Goal: Register for event/course

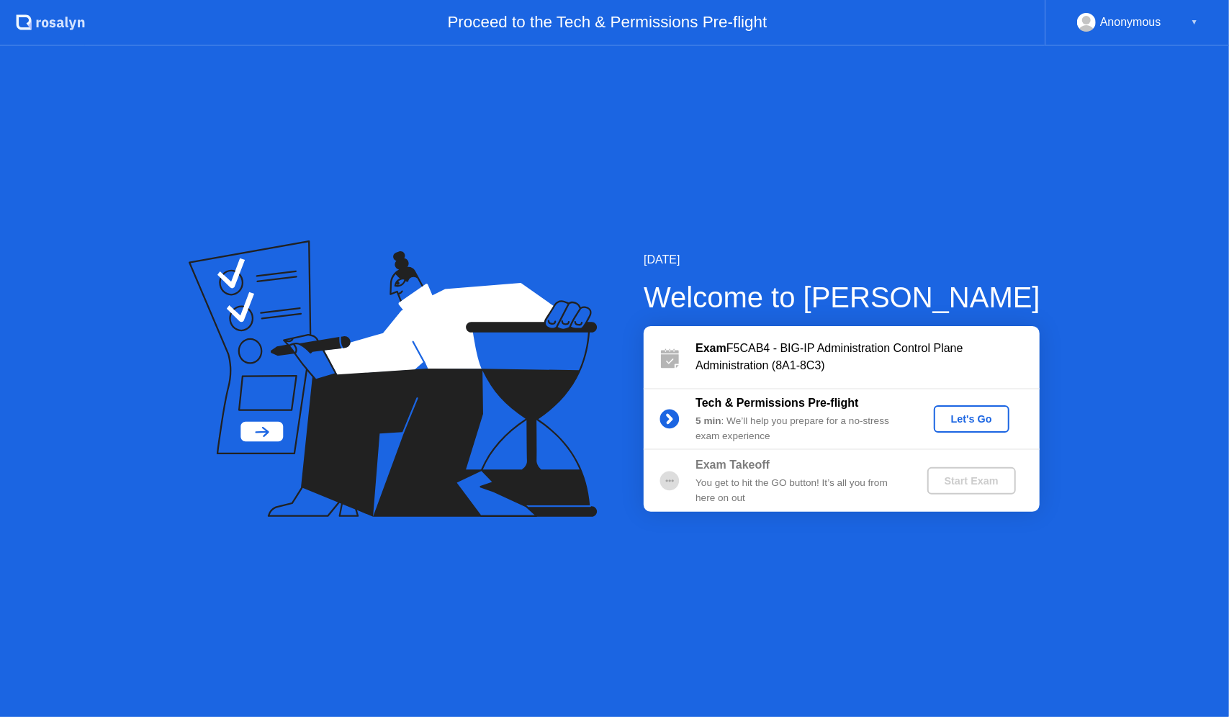
click at [954, 418] on div "Let's Go" at bounding box center [972, 419] width 64 height 12
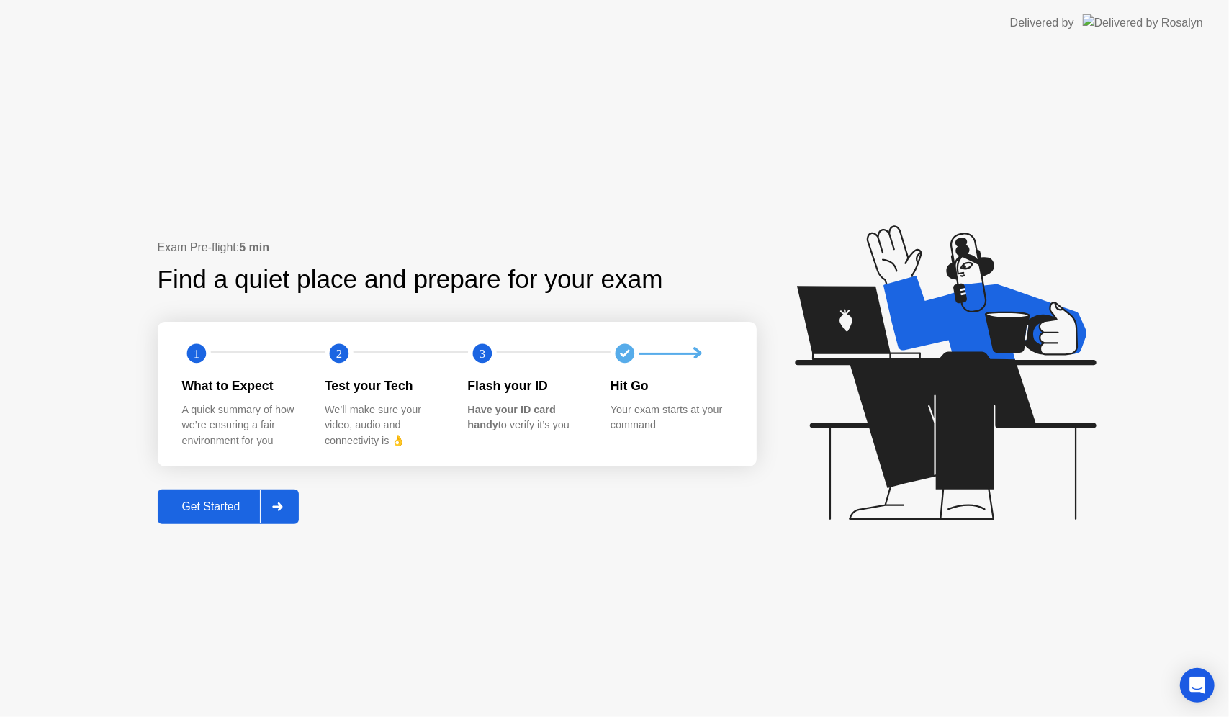
click at [200, 505] on div "Get Started" at bounding box center [211, 507] width 99 height 13
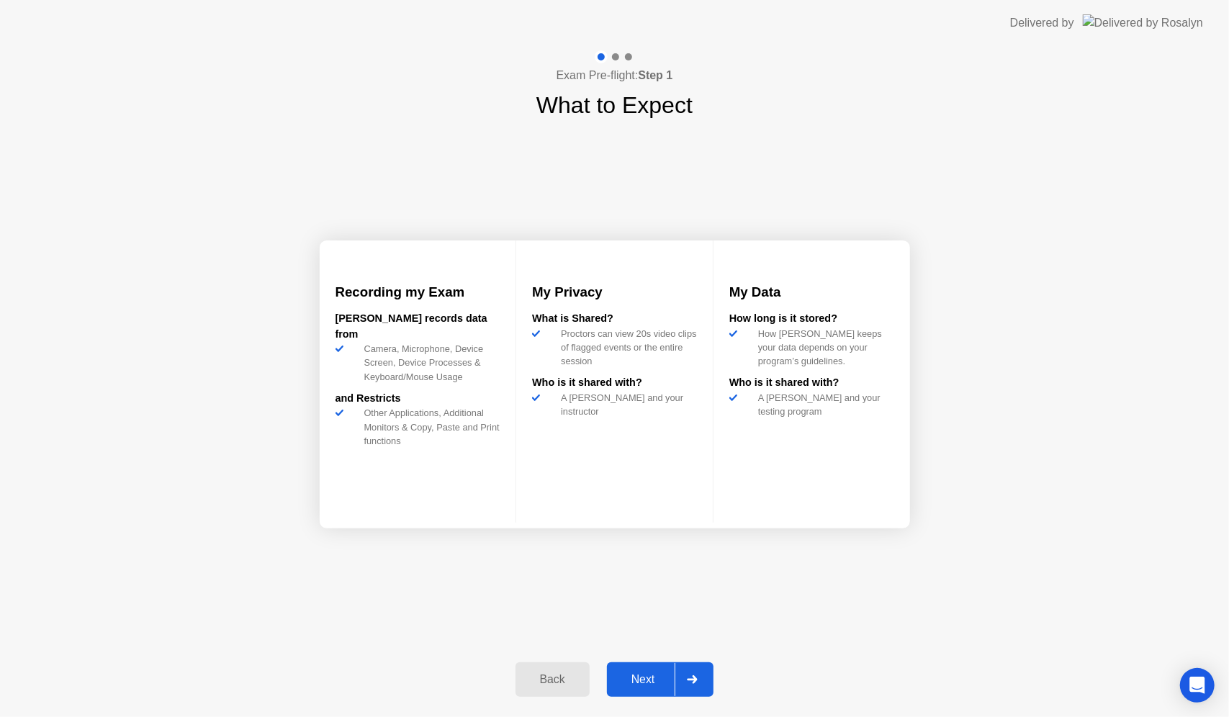
click at [645, 685] on div "Next" at bounding box center [643, 679] width 64 height 13
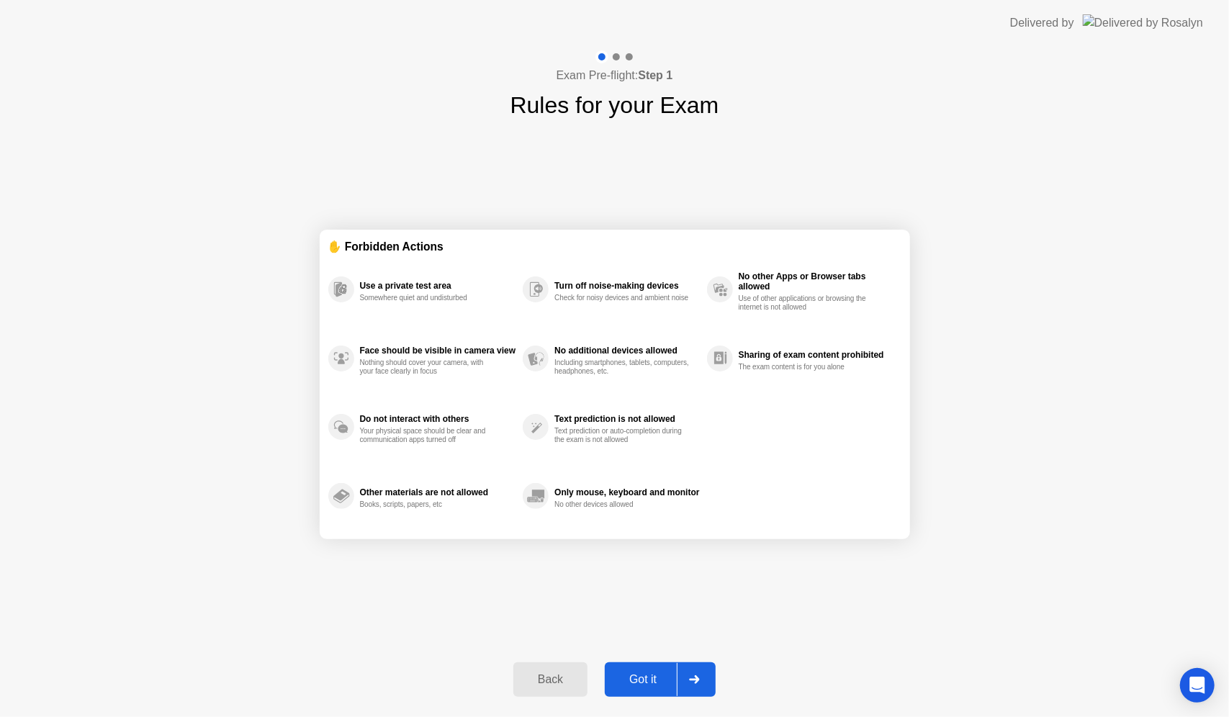
click at [648, 666] on button "Got it" at bounding box center [660, 680] width 111 height 35
select select "**********"
select select "*******"
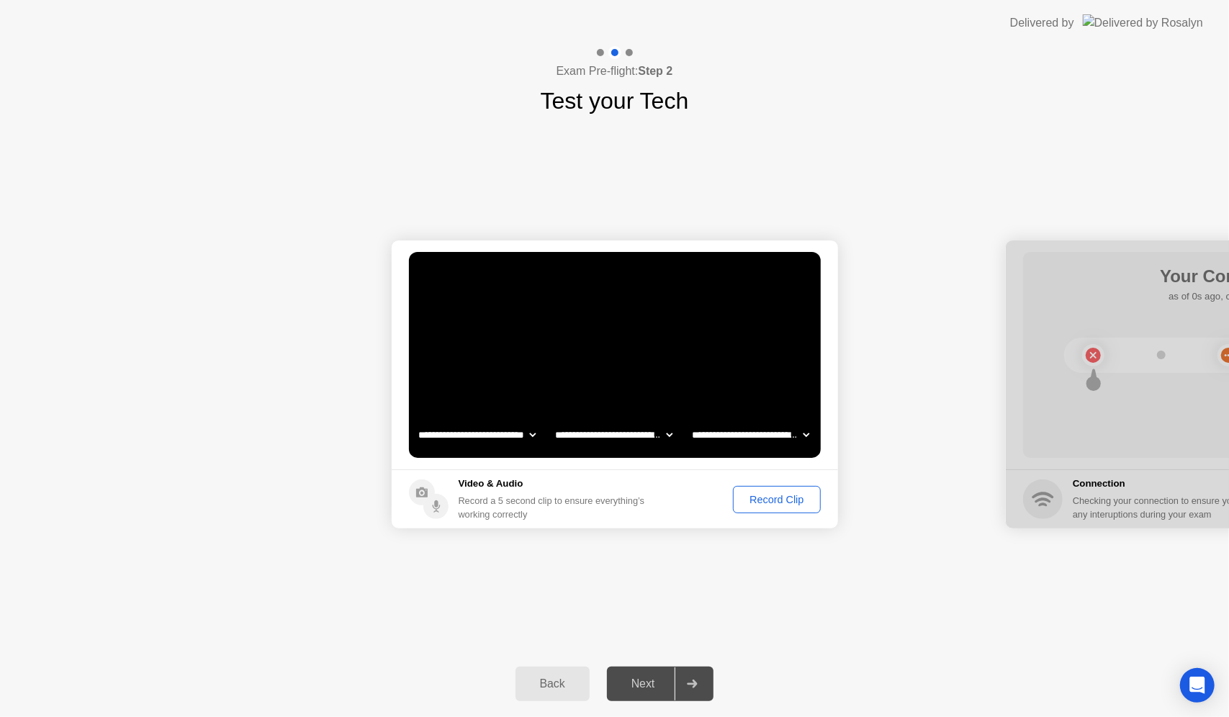
click at [753, 506] on div "Record Clip" at bounding box center [776, 500] width 77 height 12
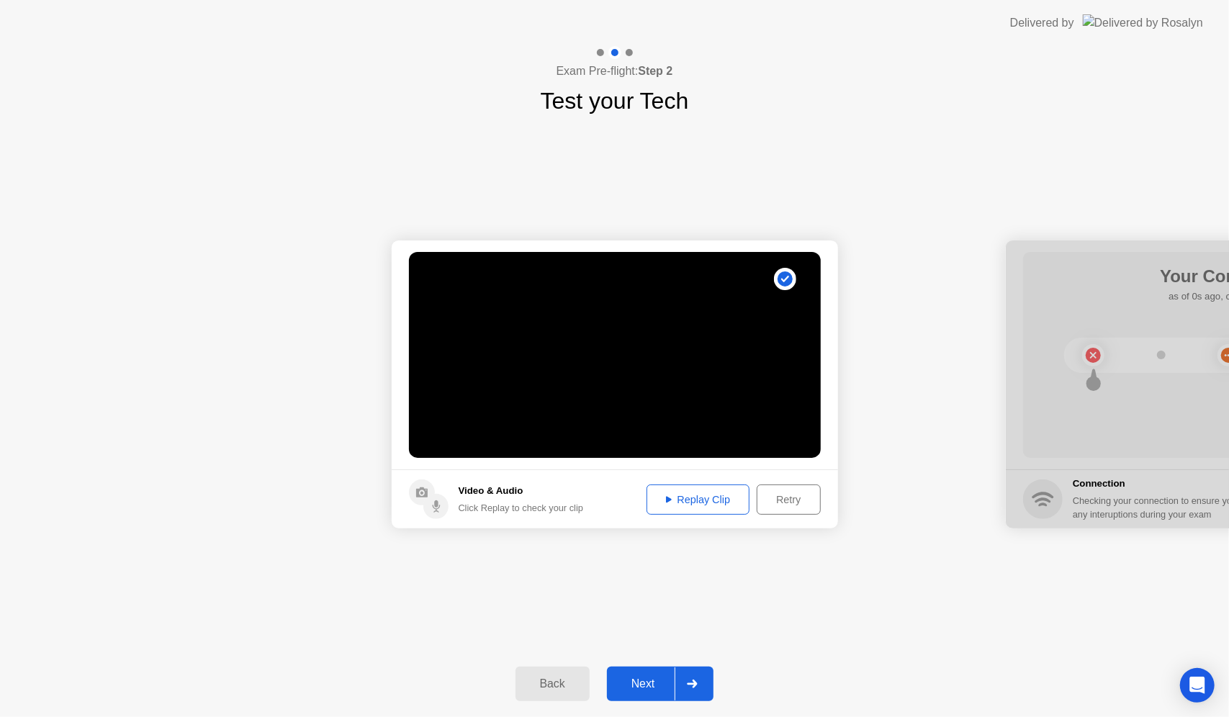
click at [766, 499] on div "Retry" at bounding box center [788, 500] width 53 height 12
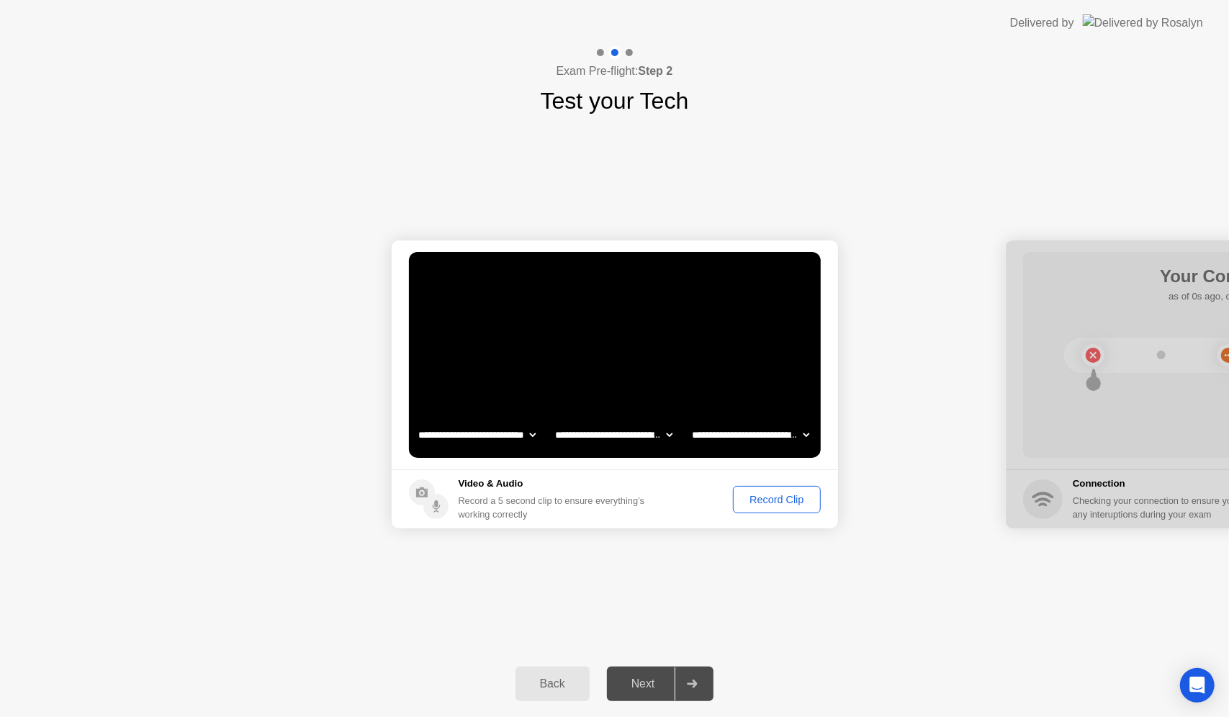
click at [772, 522] on footer "Video & Audio Record a 5 second clip to ensure everything’s working correctly R…" at bounding box center [615, 499] width 447 height 59
click at [772, 498] on div "Record Clip" at bounding box center [776, 500] width 77 height 12
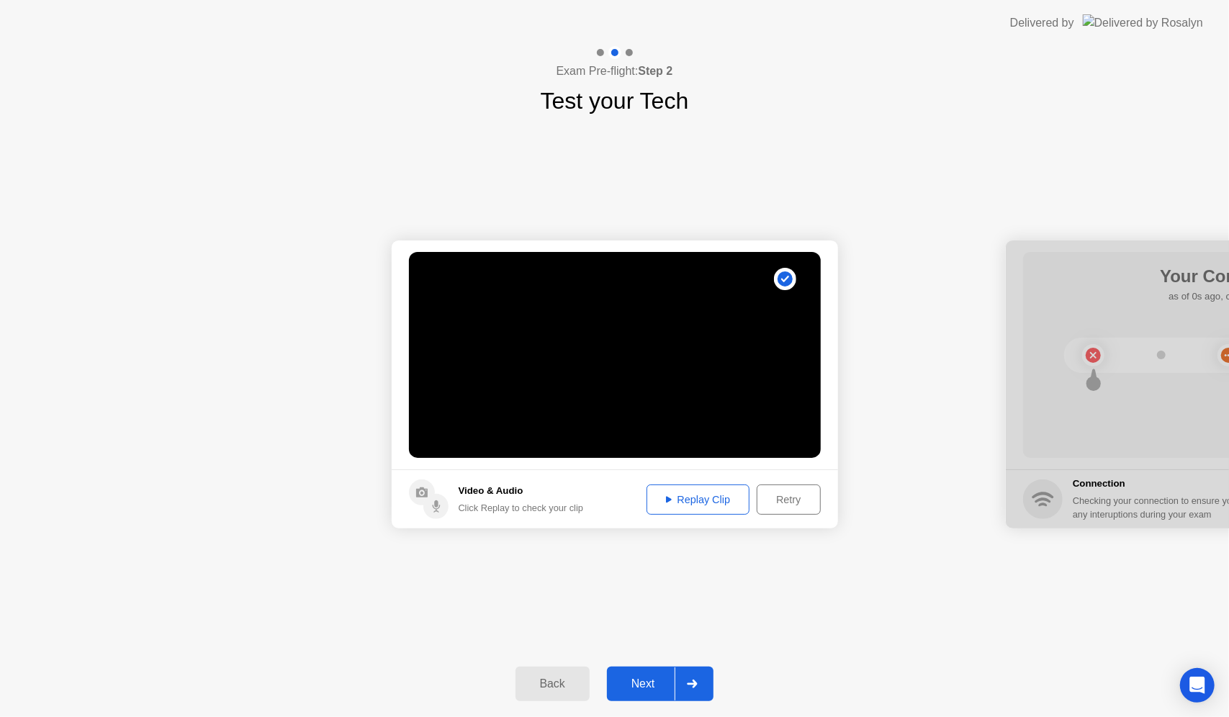
click at [709, 508] on button "Replay Clip" at bounding box center [699, 500] width 104 height 30
click at [642, 689] on div "Next" at bounding box center [643, 684] width 64 height 13
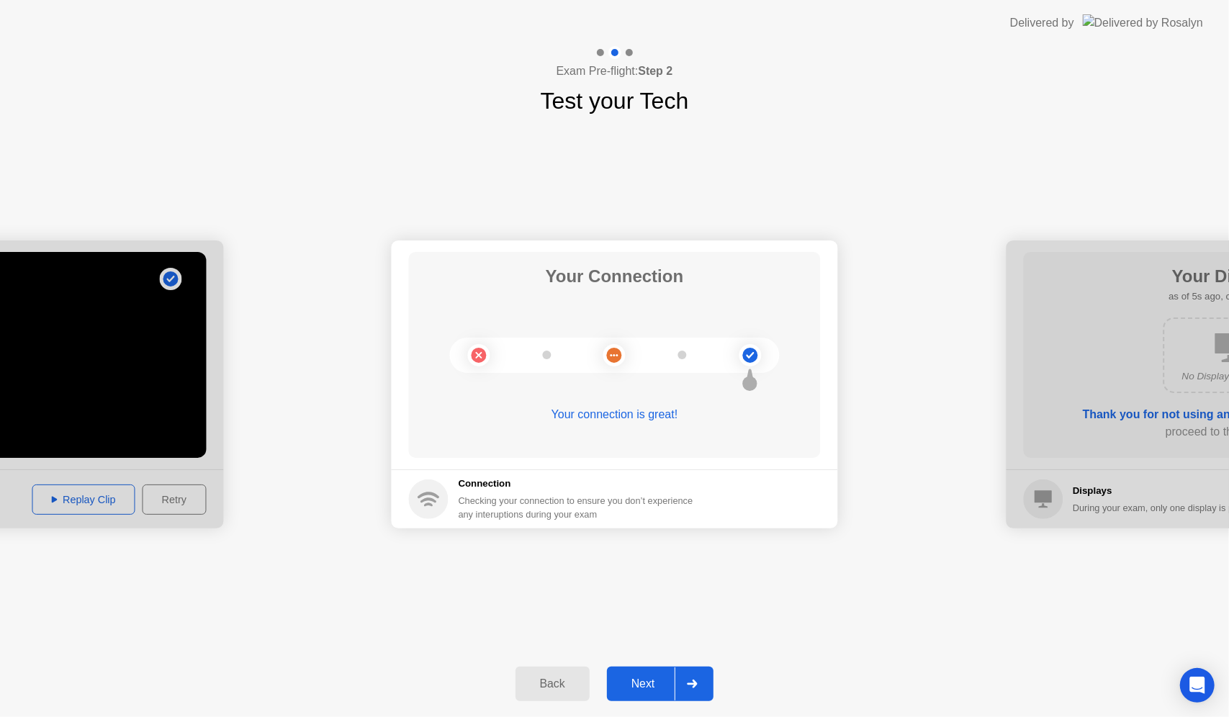
click at [639, 686] on div "Next" at bounding box center [643, 684] width 64 height 13
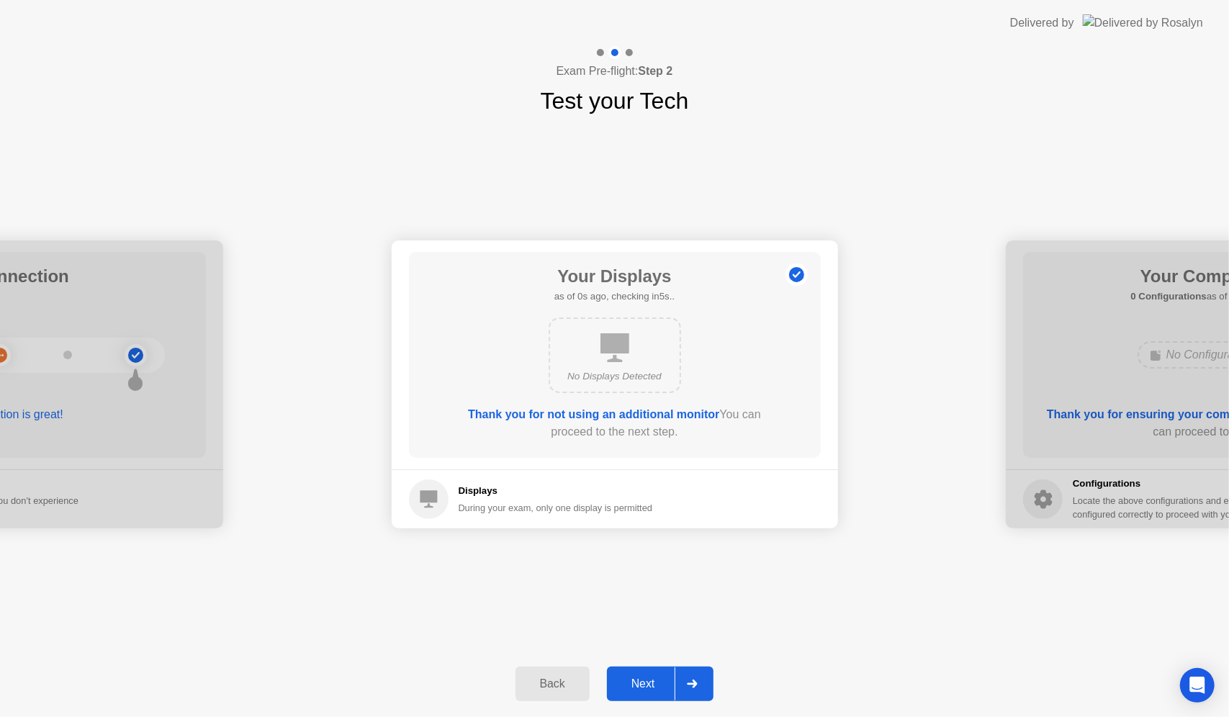
click at [645, 673] on button "Next" at bounding box center [660, 684] width 107 height 35
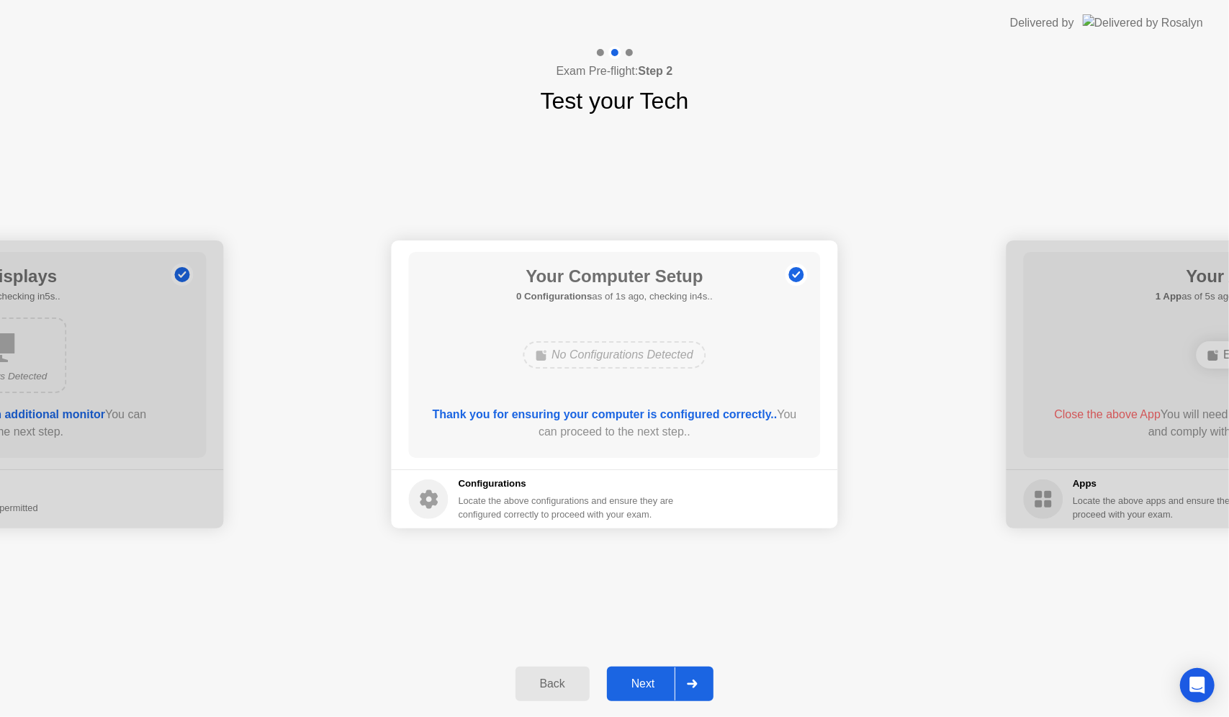
click at [645, 673] on button "Next" at bounding box center [660, 684] width 107 height 35
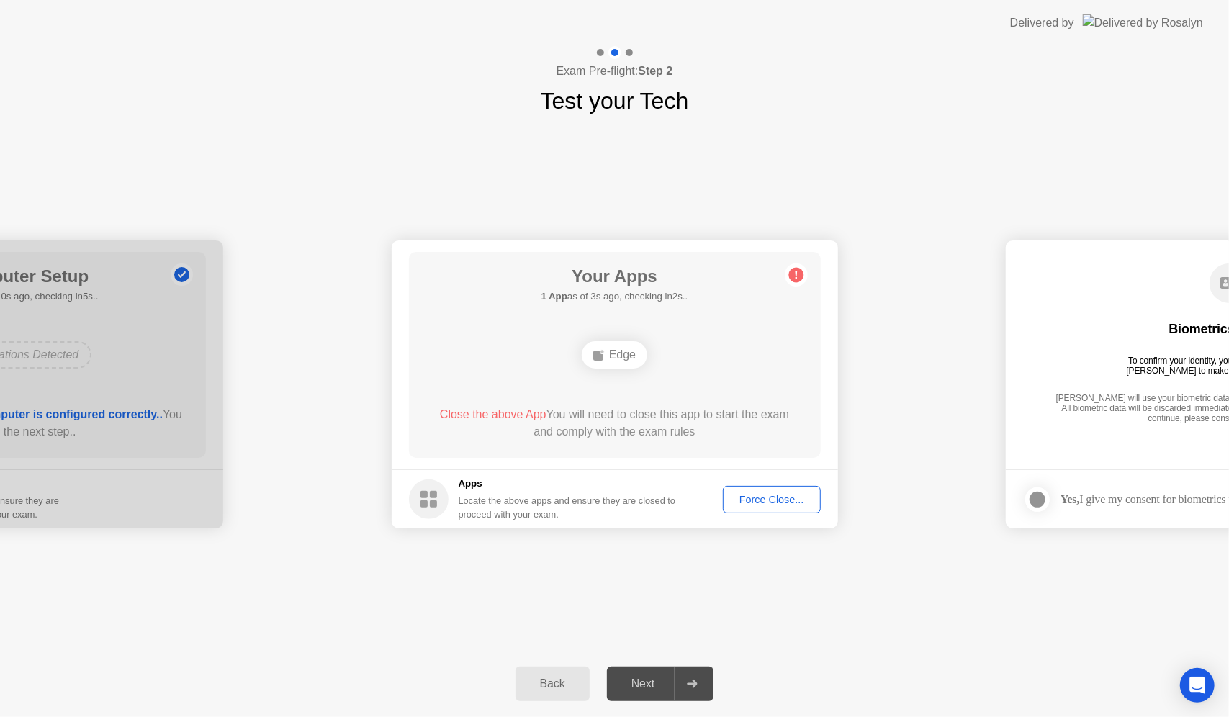
click at [422, 599] on div "**********" at bounding box center [614, 384] width 1229 height 533
click at [762, 506] on div "Force Close..." at bounding box center [772, 500] width 88 height 12
click at [611, 585] on div "**********" at bounding box center [614, 384] width 1229 height 533
click at [689, 556] on div "**********" at bounding box center [614, 384] width 1229 height 533
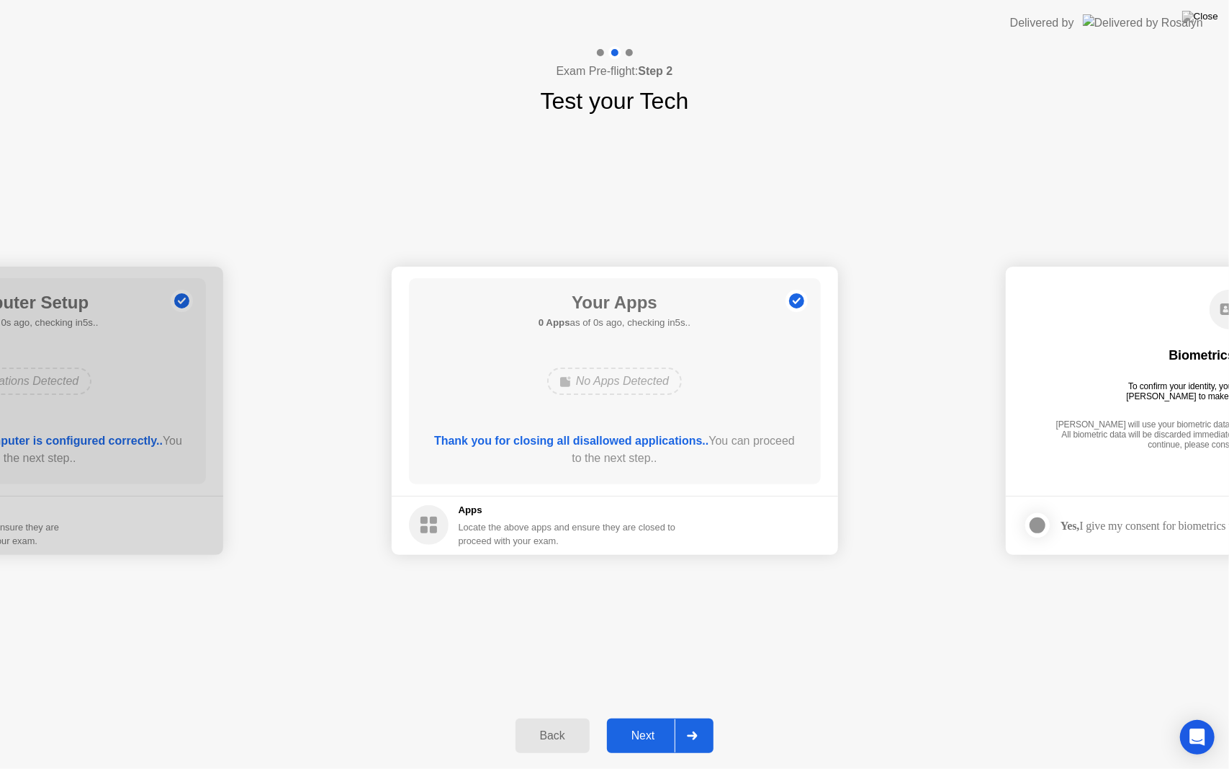
click at [625, 717] on button "Next" at bounding box center [660, 735] width 107 height 35
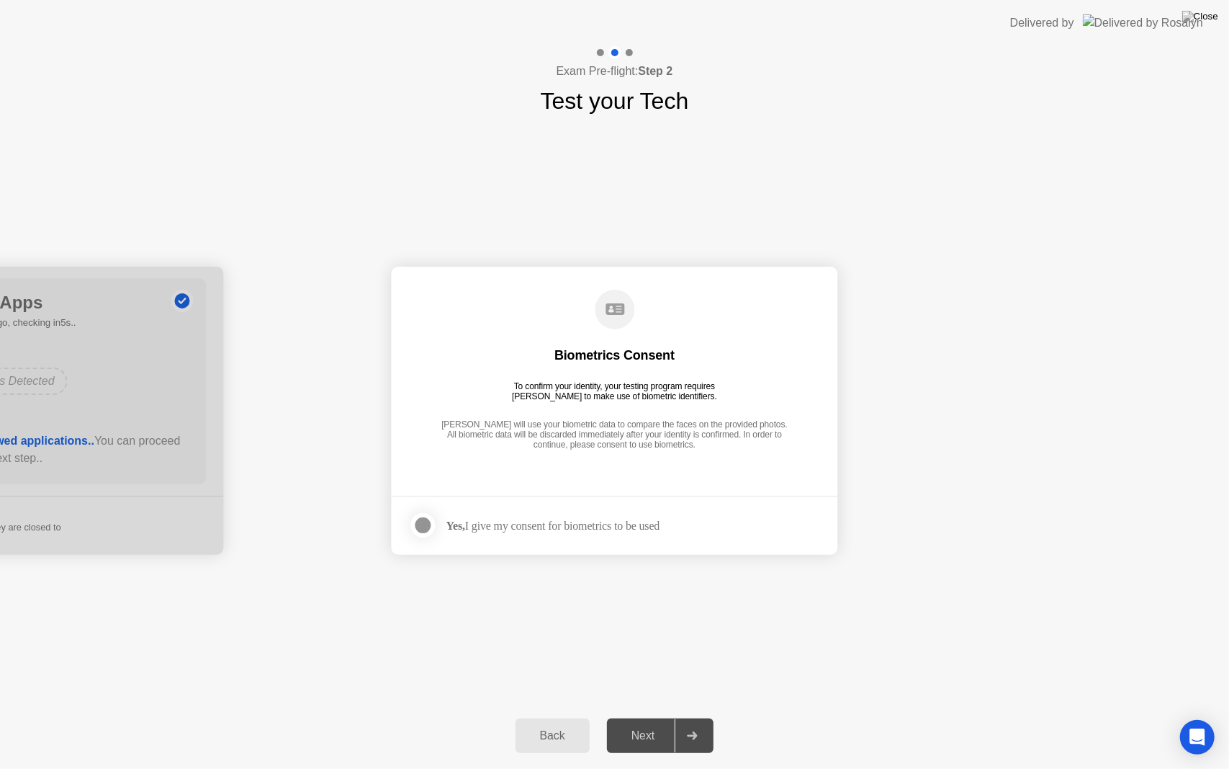
drag, startPoint x: 375, startPoint y: 493, endPoint x: 426, endPoint y: 521, distance: 58.3
click at [431, 524] on div at bounding box center [423, 524] width 17 height 17
click at [614, 717] on div "Next" at bounding box center [643, 735] width 64 height 13
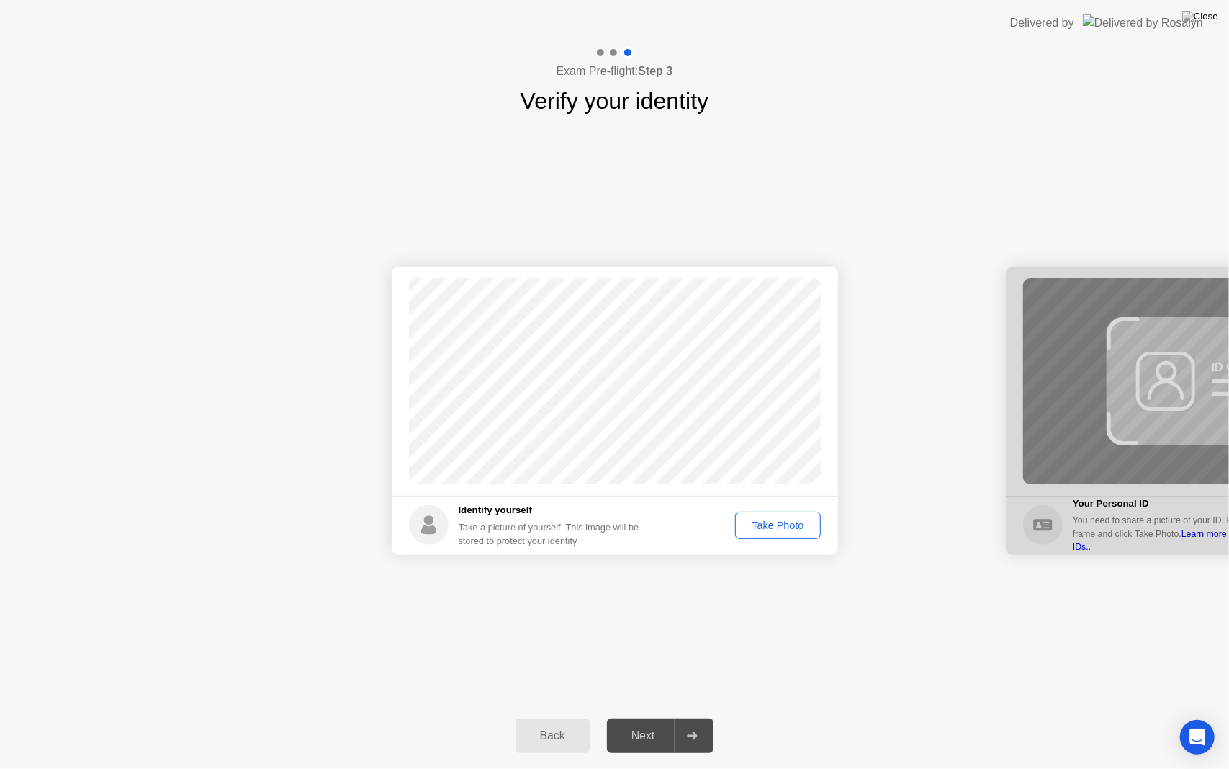
click at [761, 529] on div "Take Photo" at bounding box center [777, 525] width 75 height 12
click at [625, 717] on button "Next" at bounding box center [660, 735] width 107 height 35
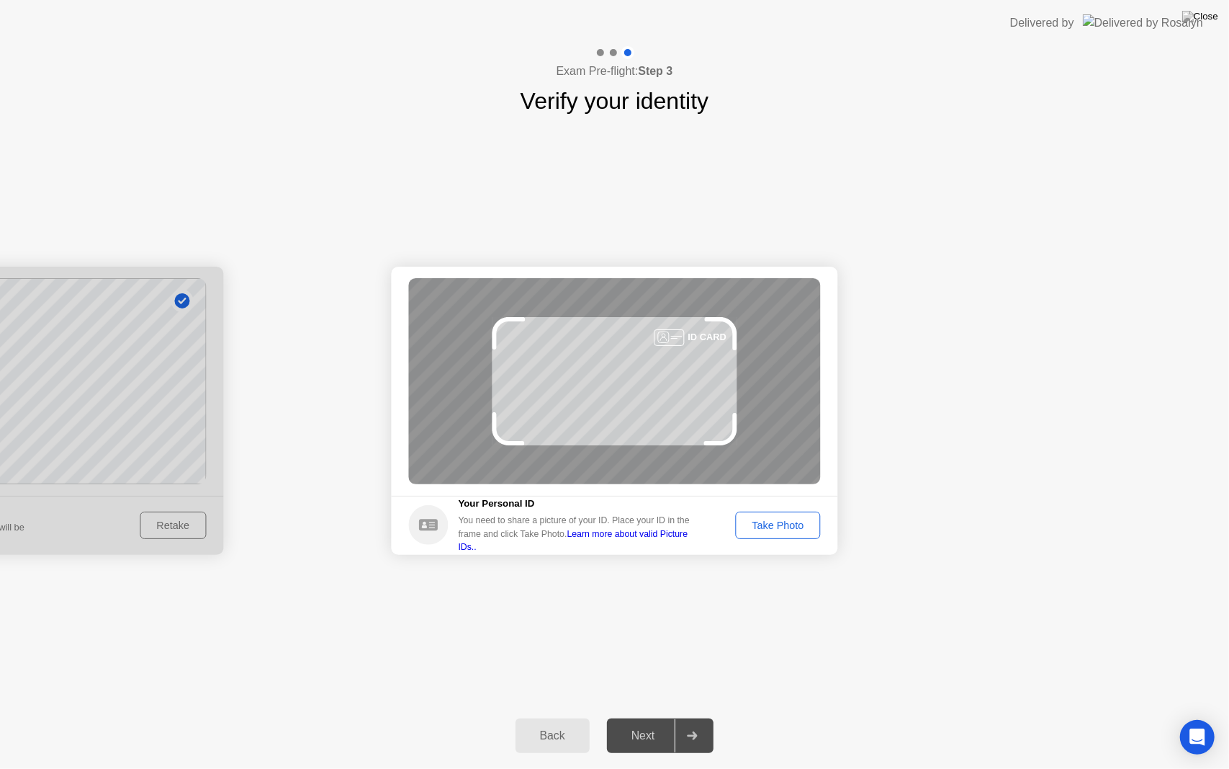
click at [762, 523] on div "Take Photo" at bounding box center [777, 525] width 75 height 12
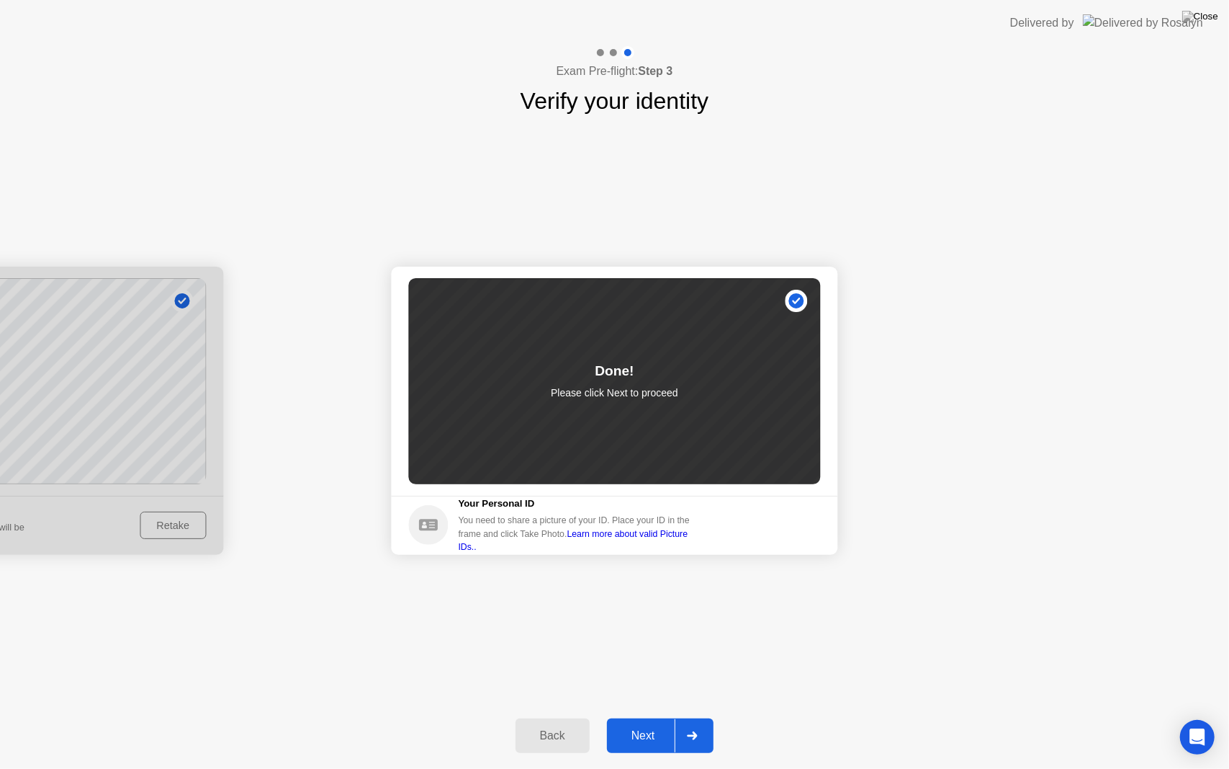
click at [619, 717] on div "Next" at bounding box center [643, 735] width 64 height 13
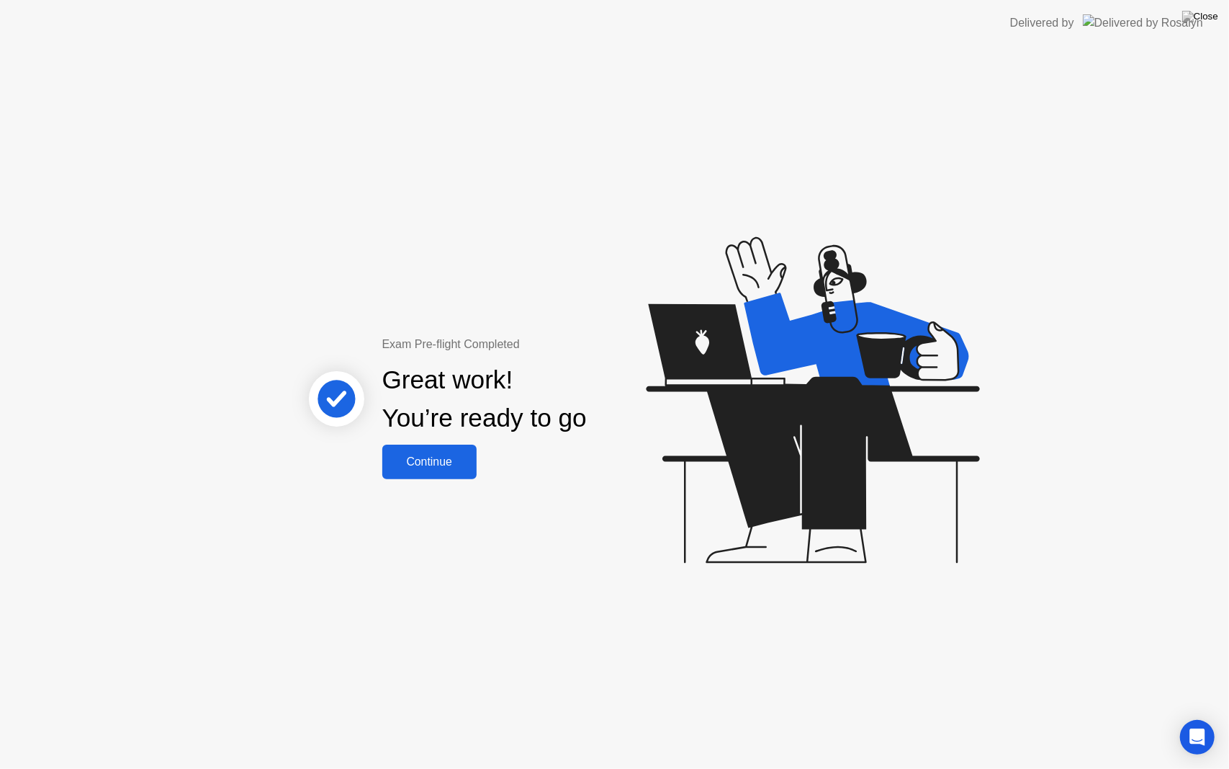
click at [448, 466] on div "Continue" at bounding box center [430, 461] width 86 height 13
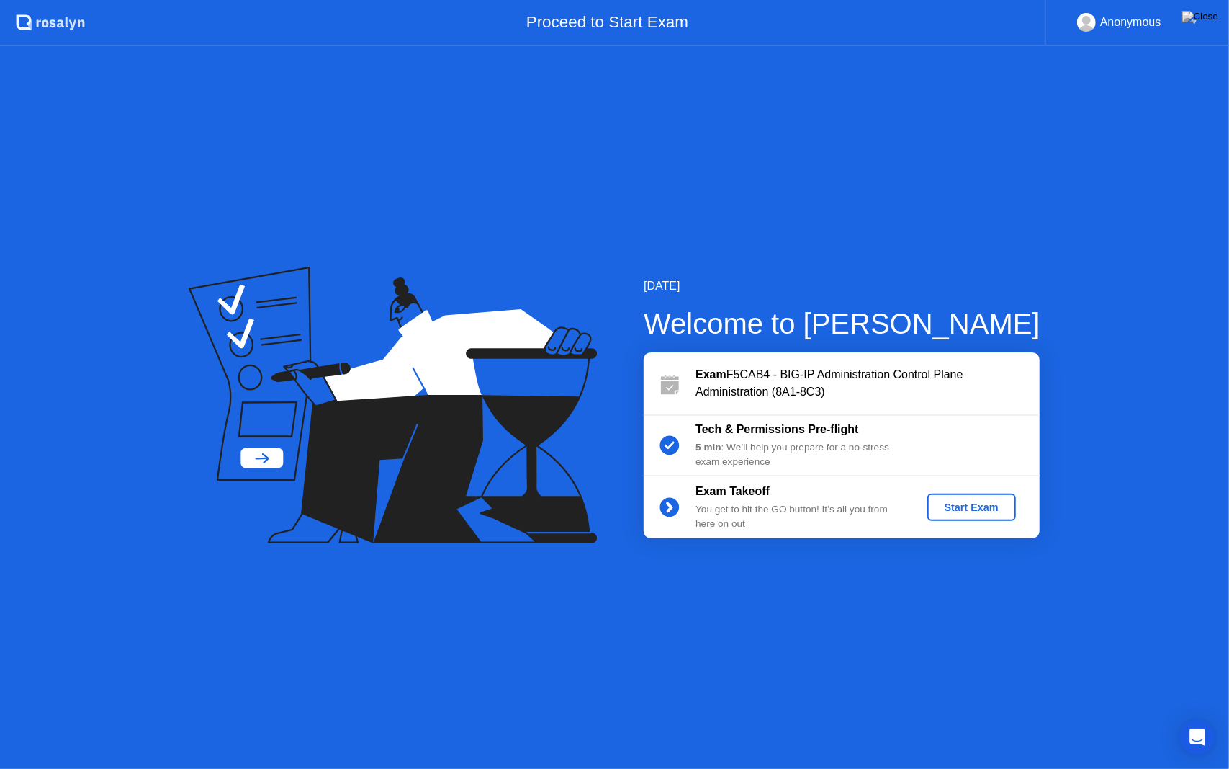
click at [985, 513] on div "Start Exam" at bounding box center [971, 507] width 77 height 12
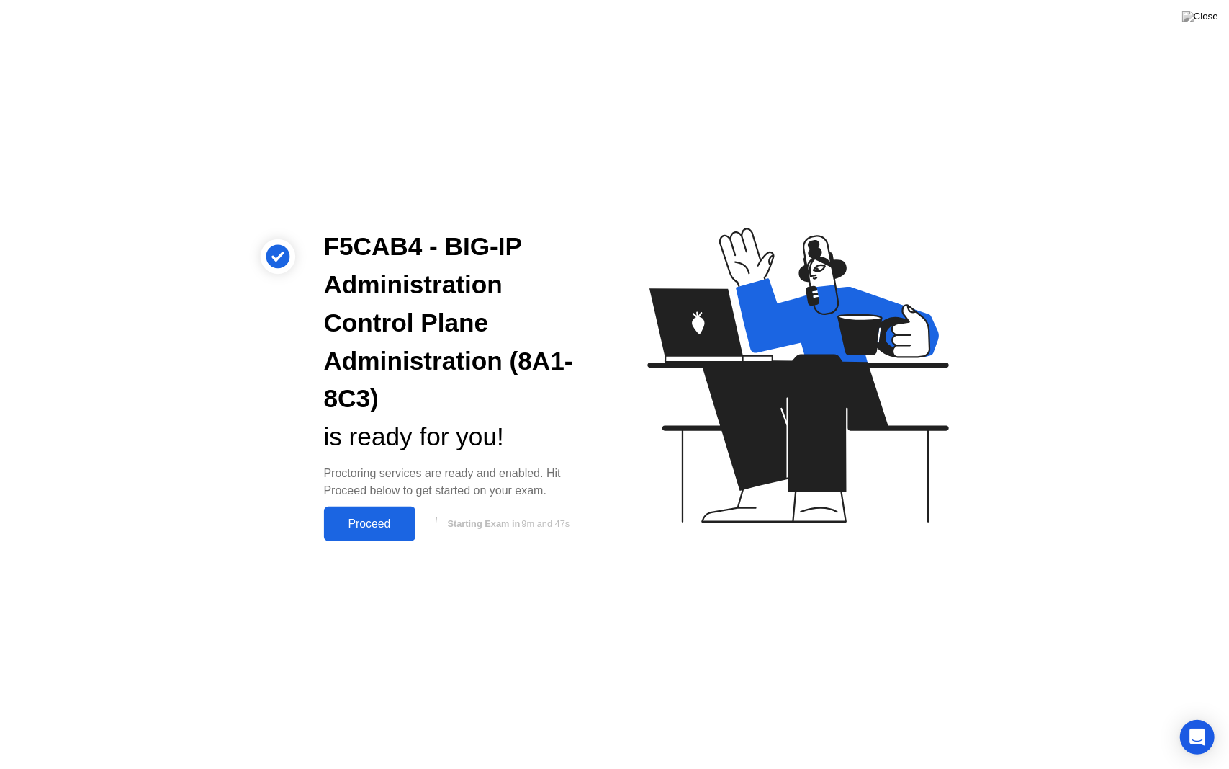
click at [351, 534] on button "Proceed" at bounding box center [369, 523] width 91 height 35
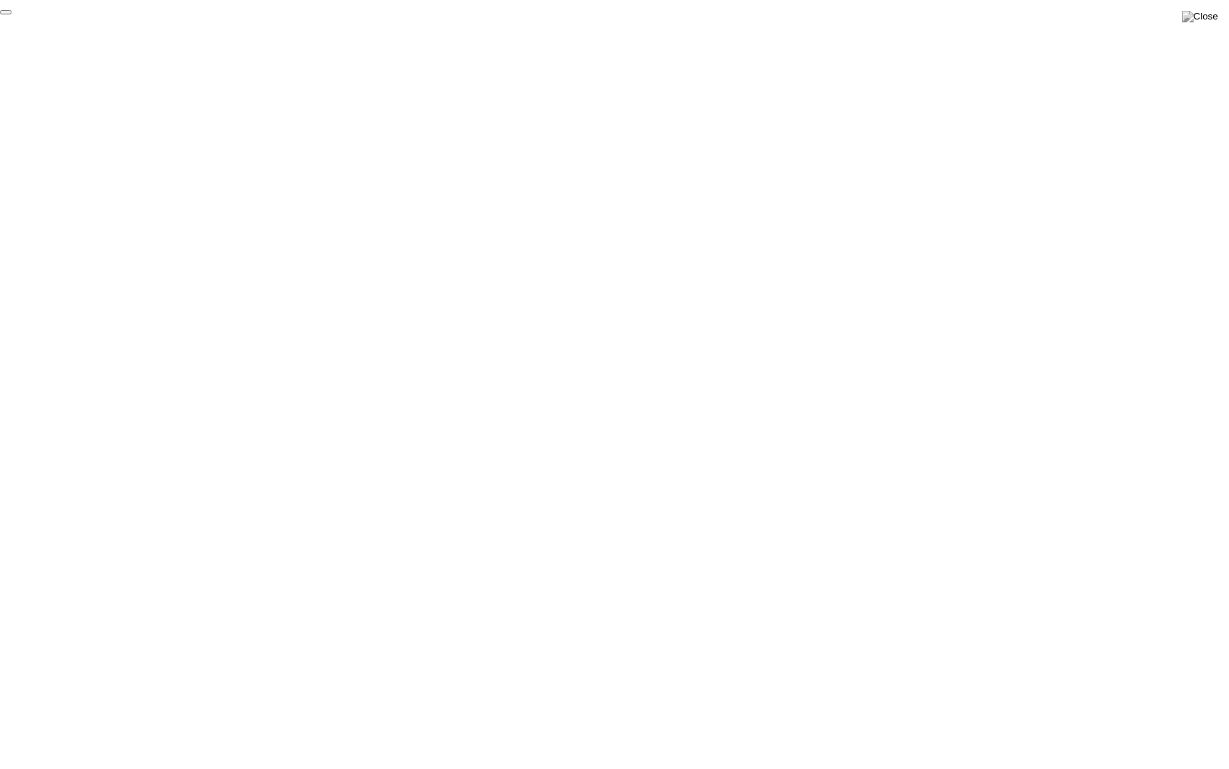
click div "End Proctoring Session"
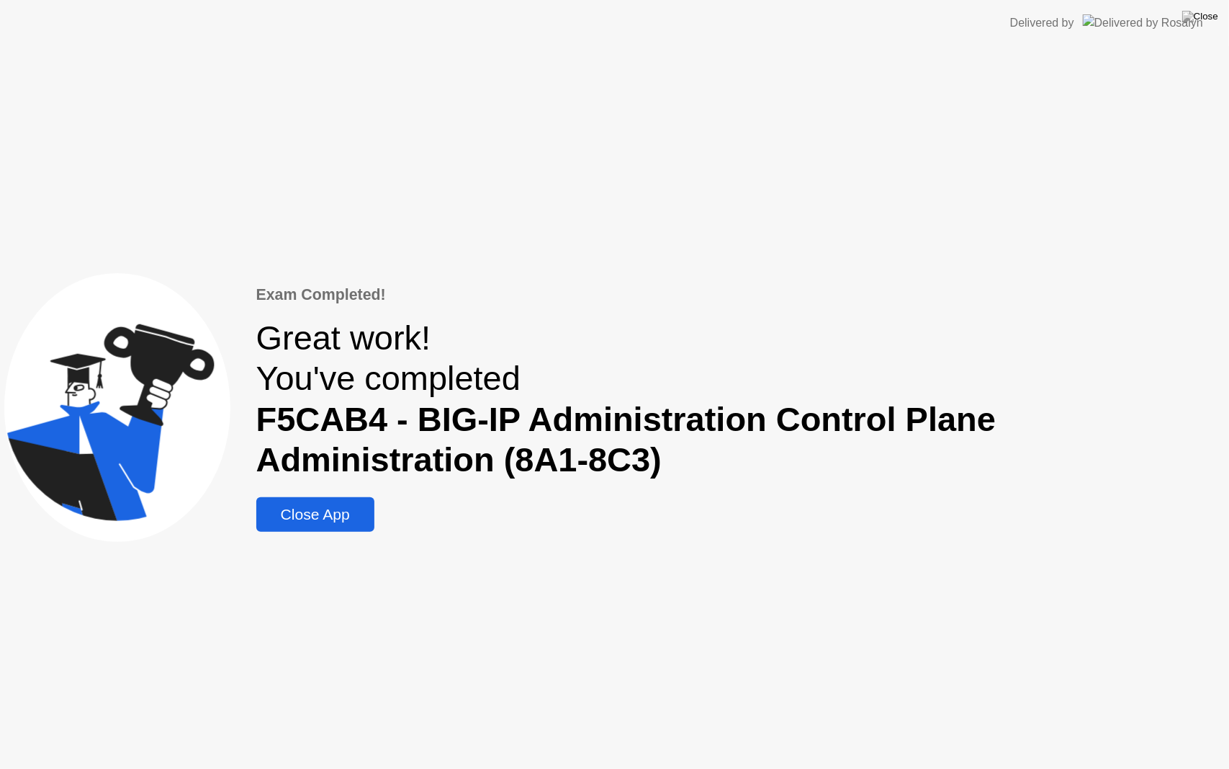
click at [291, 511] on div "Close App" at bounding box center [315, 514] width 109 height 17
